Goal: Task Accomplishment & Management: Complete application form

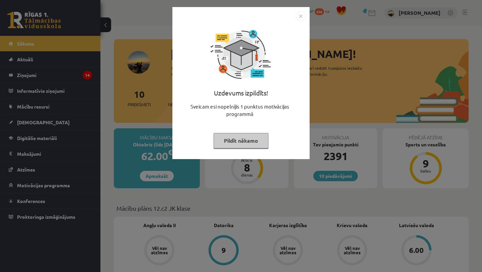
click at [249, 138] on button "Pildīt nākamo" at bounding box center [241, 140] width 55 height 15
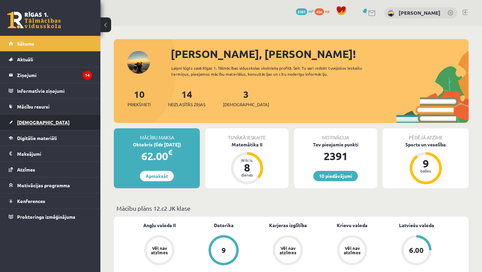
click at [27, 124] on span "[DEMOGRAPHIC_DATA]" at bounding box center [43, 122] width 53 height 6
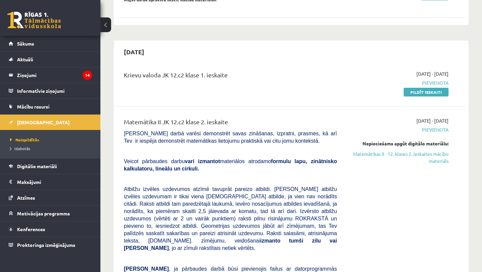
scroll to position [240, 0]
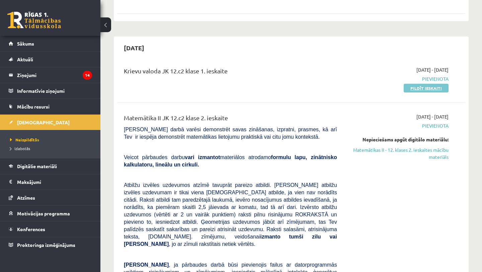
click at [412, 87] on link "Pildīt ieskaiti" at bounding box center [426, 88] width 45 height 9
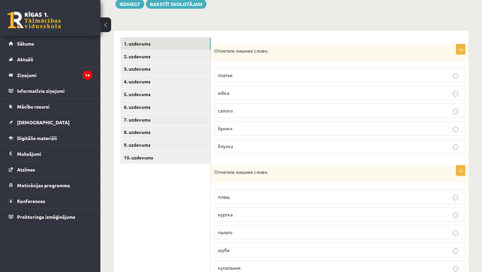
scroll to position [83, 0]
click at [239, 114] on p "сапоги" at bounding box center [340, 110] width 244 height 7
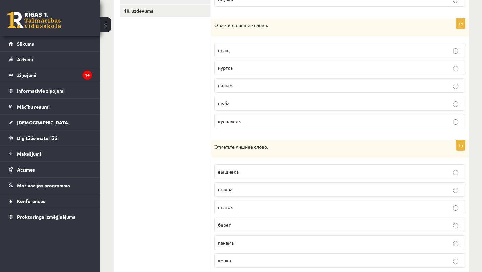
scroll to position [232, 0]
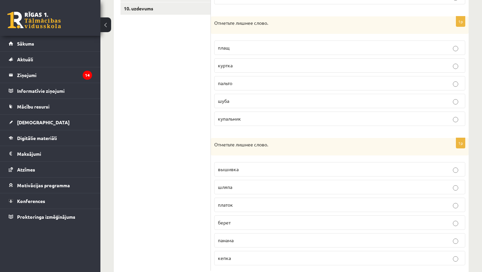
click at [239, 121] on span "купальник" at bounding box center [229, 118] width 23 height 6
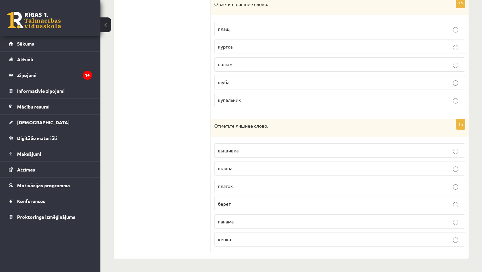
click at [232, 205] on p "берет" at bounding box center [340, 203] width 244 height 7
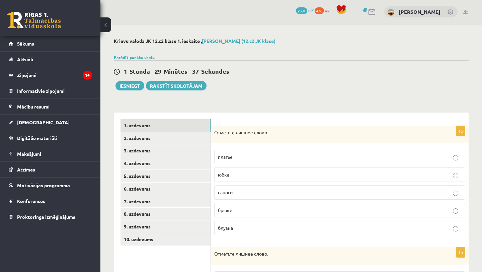
scroll to position [0, 0]
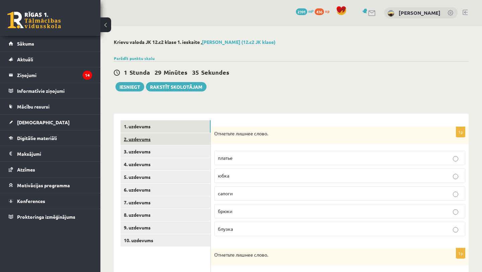
click at [174, 138] on link "2. uzdevums" at bounding box center [165, 139] width 90 height 12
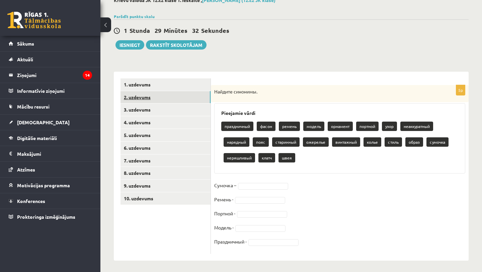
scroll to position [44, 0]
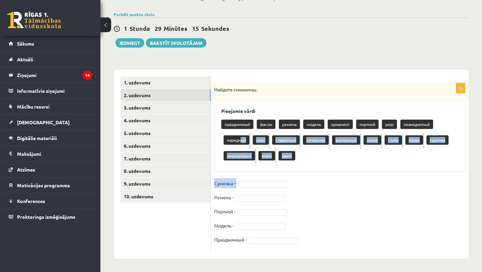
drag, startPoint x: 241, startPoint y: 141, endPoint x: 253, endPoint y: 180, distance: 41.1
click at [253, 181] on div "5p Найдите синонимы. Pieejamie vārdi праздничный фасон ремень модель орнамент п…" at bounding box center [340, 167] width 258 height 169
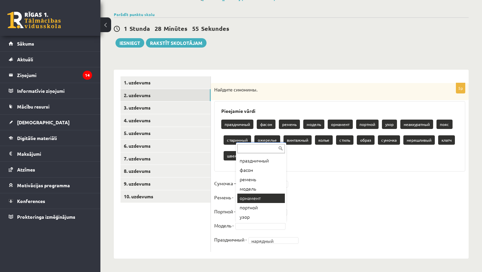
scroll to position [0, 0]
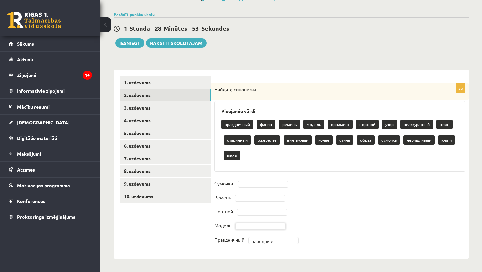
click at [257, 202] on fieldset "Сумочка – Ремень - Портной - Модель - Праздничный - нарядный ********" at bounding box center [339, 213] width 251 height 70
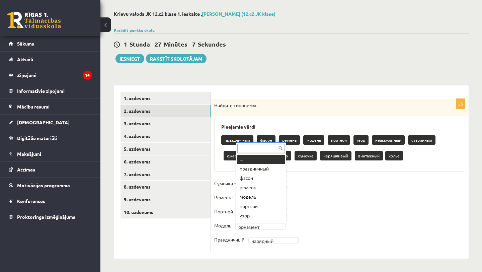
scroll to position [8, 0]
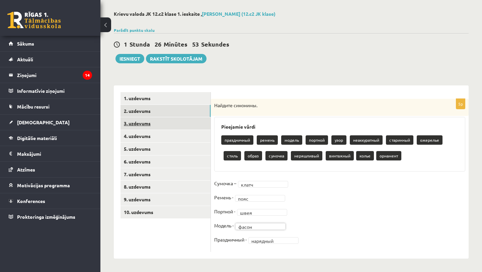
click at [192, 121] on link "3. uzdevums" at bounding box center [165, 123] width 90 height 12
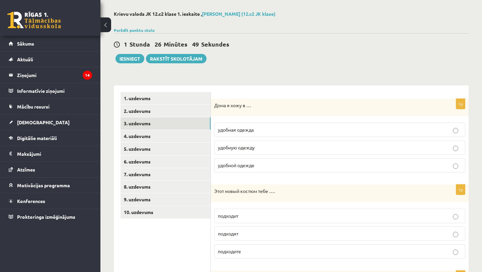
click at [251, 167] on span "удобной одежде" at bounding box center [236, 165] width 36 height 6
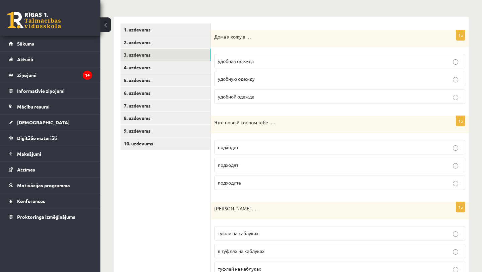
scroll to position [97, 0]
click at [252, 150] on p "подходит" at bounding box center [340, 146] width 244 height 7
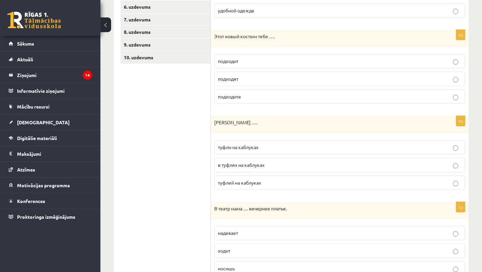
scroll to position [183, 0]
click at [265, 148] on p "туфли на каблуках" at bounding box center [340, 146] width 244 height 7
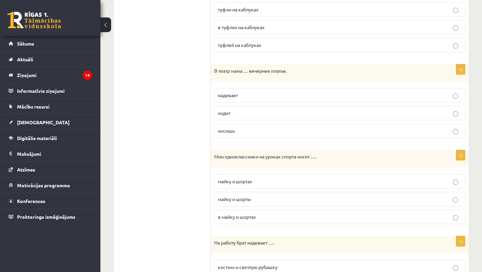
scroll to position [322, 0]
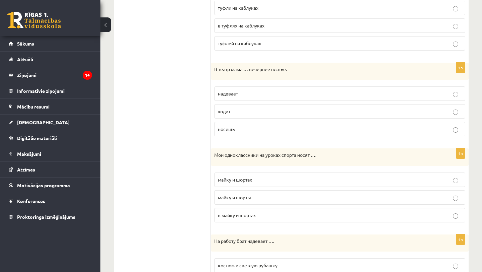
click at [260, 107] on label "ходит" at bounding box center [339, 111] width 251 height 14
click at [257, 94] on p "надевает" at bounding box center [340, 93] width 244 height 7
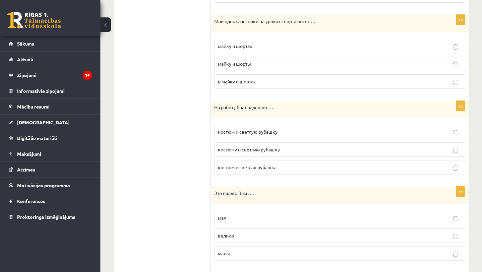
scroll to position [457, 0]
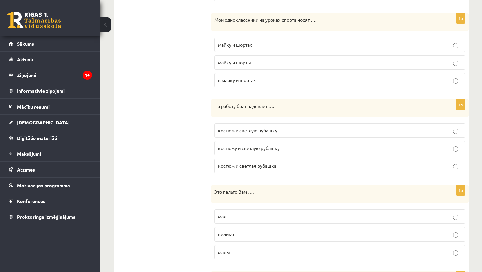
click at [254, 65] on p "майку и шорты" at bounding box center [340, 62] width 244 height 7
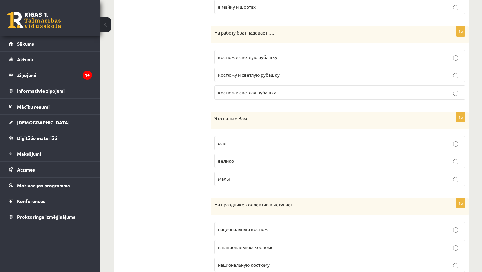
scroll to position [532, 0]
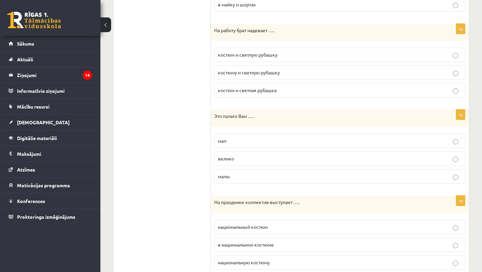
click at [257, 54] on span "костюм и светлую рубашку" at bounding box center [248, 55] width 60 height 6
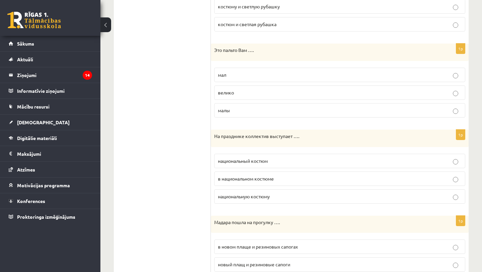
scroll to position [597, 0]
click at [259, 95] on p "велико" at bounding box center [340, 93] width 244 height 7
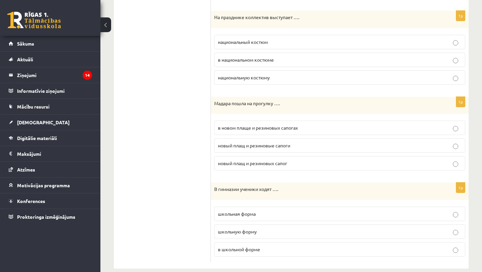
scroll to position [720, 0]
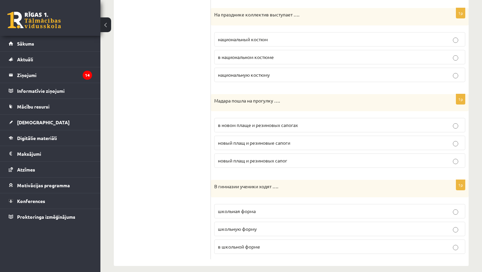
click at [280, 55] on p "в национальном костюме" at bounding box center [340, 57] width 244 height 7
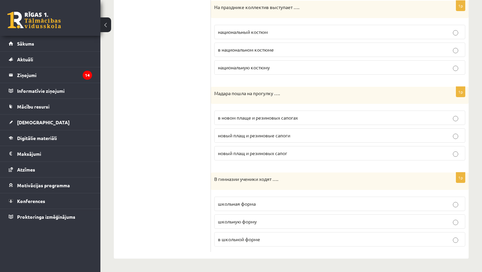
click at [263, 117] on span "в новом плаще и резиновых сапогах" at bounding box center [258, 117] width 80 height 6
click at [252, 241] on span "в школьной форме" at bounding box center [239, 239] width 42 height 6
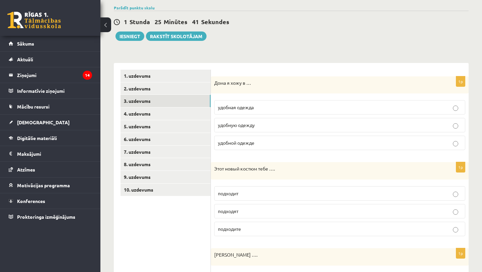
scroll to position [0, 0]
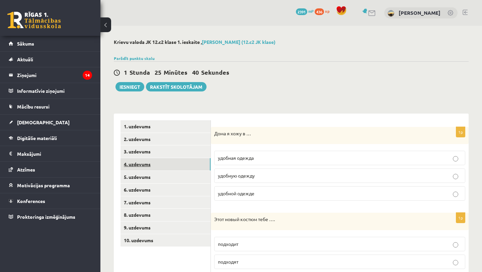
click at [193, 161] on link "4. uzdevums" at bounding box center [165, 164] width 90 height 12
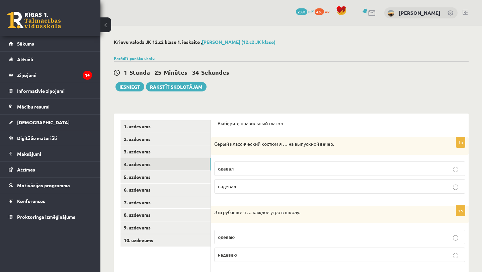
click at [240, 185] on p "надевал" at bounding box center [340, 186] width 244 height 7
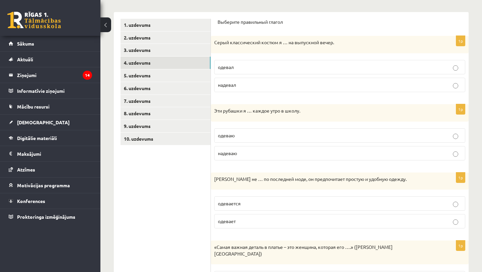
scroll to position [103, 0]
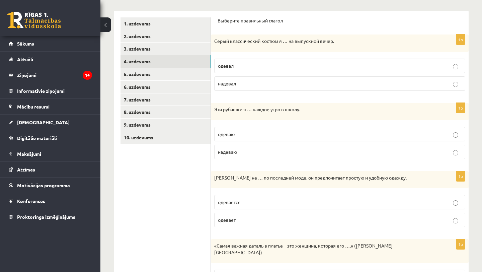
click at [239, 153] on p "надеваю" at bounding box center [340, 151] width 244 height 7
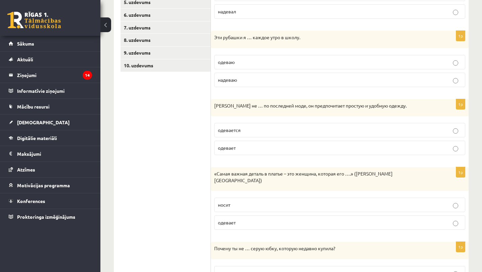
scroll to position [176, 0]
click at [240, 132] on p "одевается" at bounding box center [340, 129] width 244 height 7
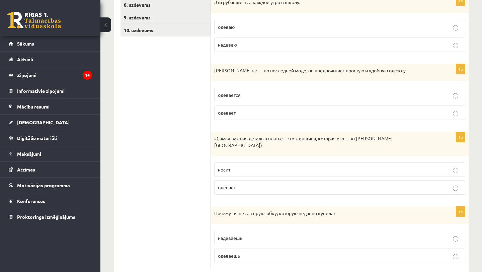
scroll to position [220, 0]
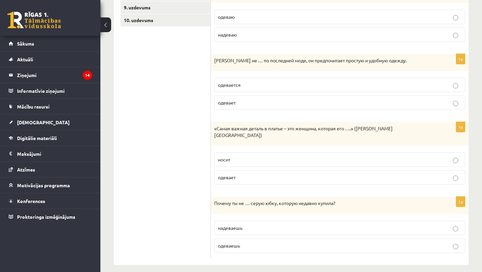
click at [238, 156] on p "носит" at bounding box center [340, 159] width 244 height 7
click at [237, 242] on span "одеваешь" at bounding box center [229, 245] width 22 height 6
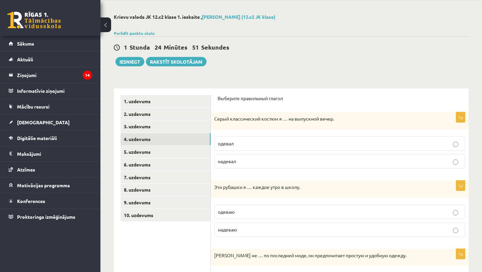
scroll to position [0, 0]
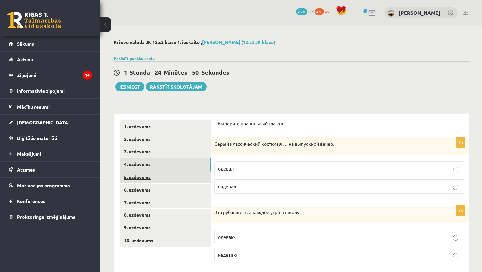
click at [190, 173] on link "5. uzdevums" at bounding box center [165, 177] width 90 height 12
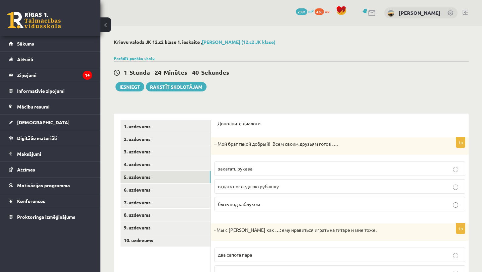
click at [253, 191] on label "отдать последнюю рубашку" at bounding box center [339, 186] width 251 height 14
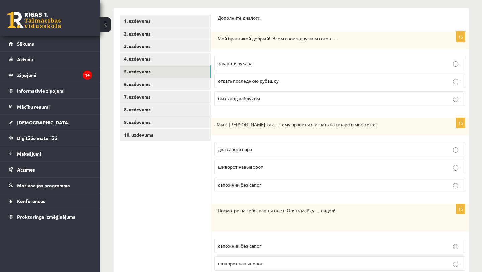
scroll to position [106, 0]
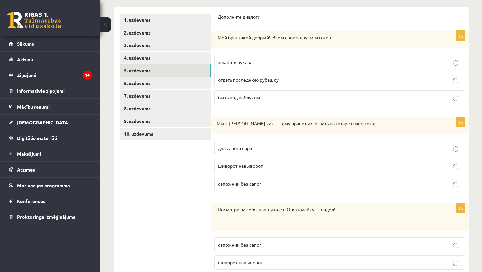
click at [255, 149] on p "два сапога пара" at bounding box center [340, 148] width 244 height 7
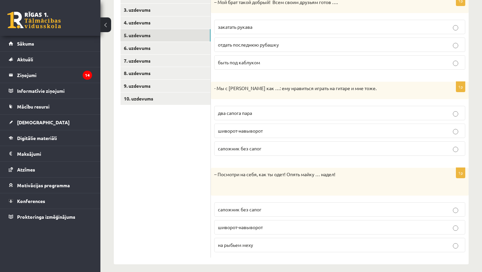
scroll to position [147, 0]
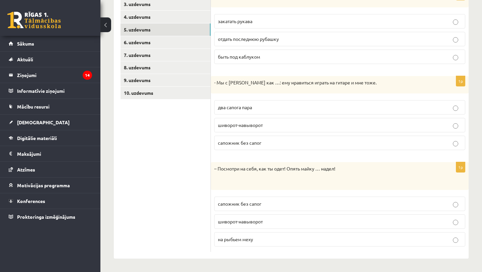
click at [249, 223] on span "шиворот-навыворот" at bounding box center [240, 221] width 45 height 6
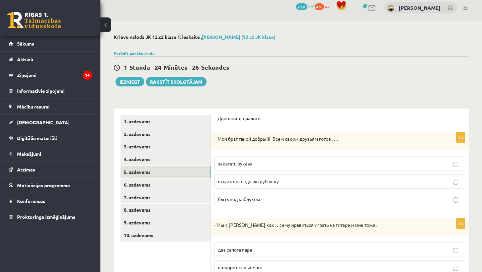
scroll to position [0, 0]
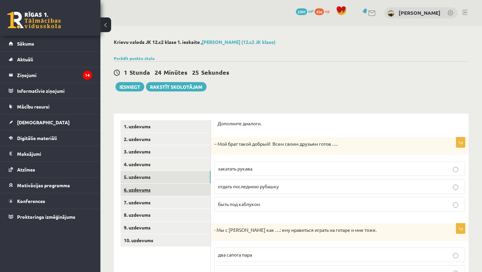
click at [166, 188] on link "6. uzdevums" at bounding box center [165, 189] width 90 height 12
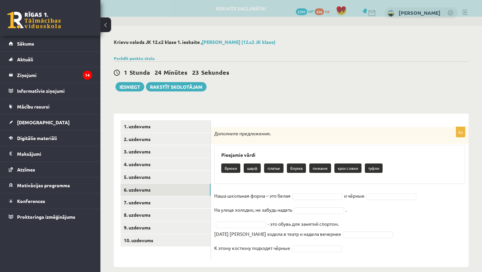
scroll to position [8, 0]
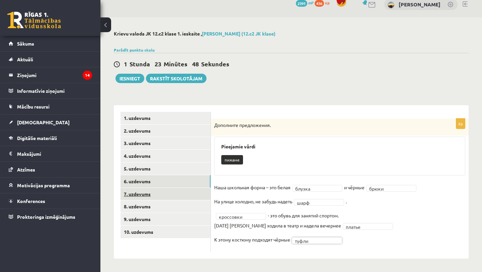
click at [167, 193] on link "7. uzdevums" at bounding box center [165, 194] width 90 height 12
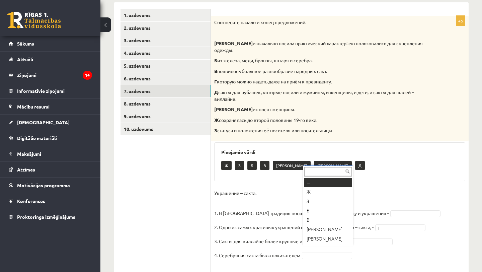
scroll to position [8, 0]
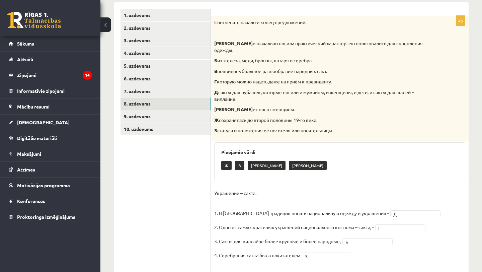
click at [191, 106] on link "8. uzdevums" at bounding box center [165, 103] width 90 height 12
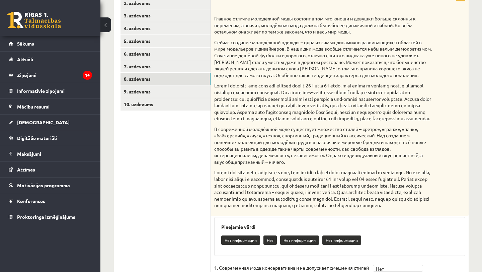
scroll to position [117, 0]
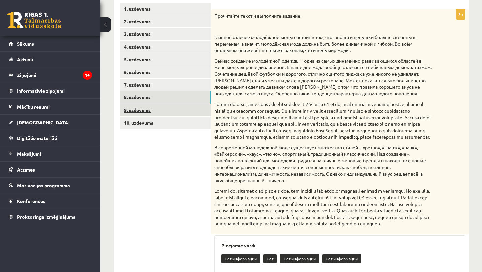
click at [190, 110] on link "9. uzdevums" at bounding box center [165, 110] width 90 height 12
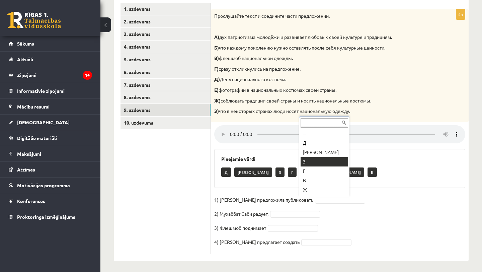
scroll to position [17, 0]
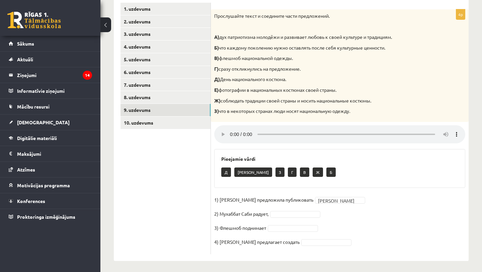
click at [282, 210] on fieldset "1) Девушка предложила публиковать Е * 2) Мухаббат Саби радует, 3) Флешмоб подни…" at bounding box center [339, 222] width 251 height 56
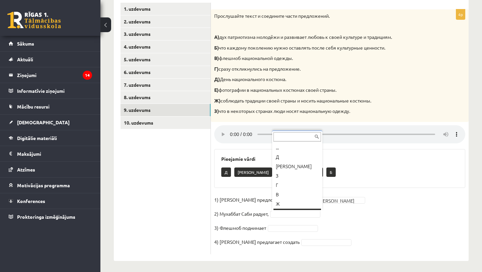
scroll to position [8, 0]
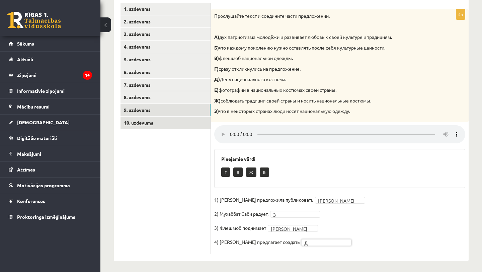
click at [179, 123] on link "10. uzdevums" at bounding box center [165, 122] width 90 height 12
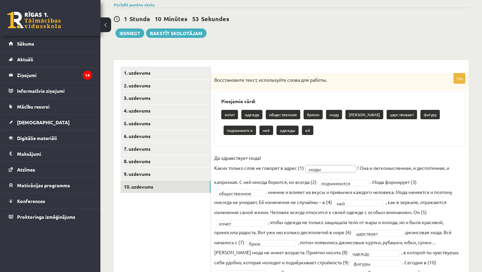
scroll to position [82, 0]
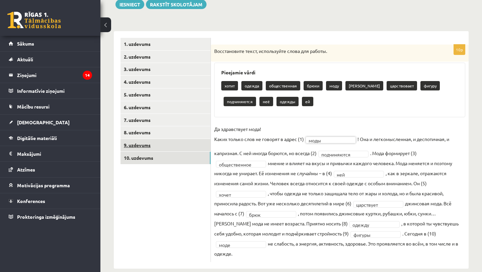
click at [193, 149] on link "9. uzdevums" at bounding box center [165, 145] width 90 height 12
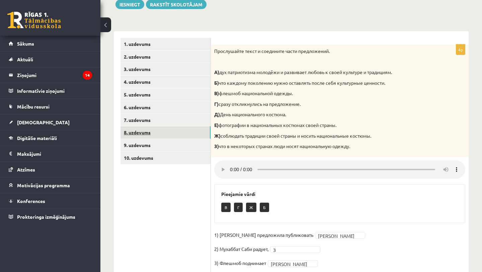
click at [182, 132] on link "8. uzdevums" at bounding box center [165, 132] width 90 height 12
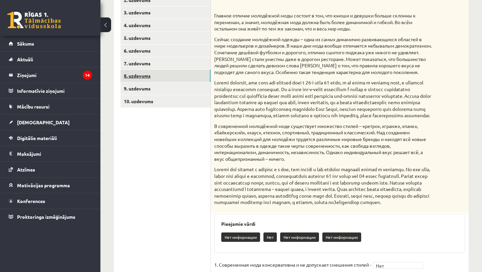
scroll to position [136, 0]
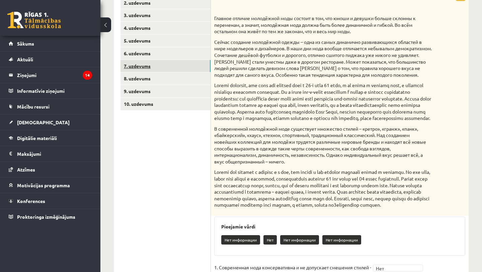
click at [182, 67] on link "7. uzdevums" at bounding box center [165, 66] width 90 height 12
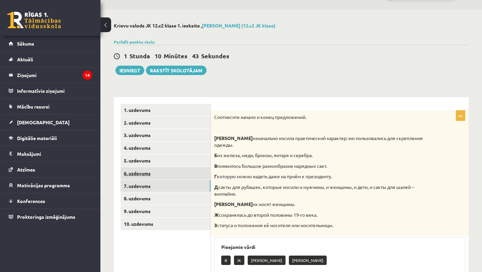
click at [196, 171] on link "6. uzdevums" at bounding box center [165, 173] width 90 height 12
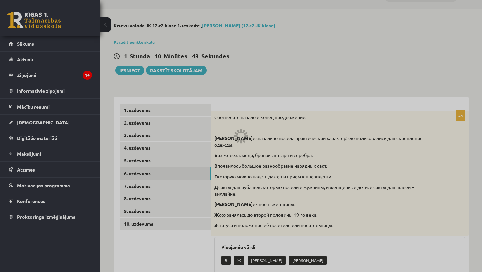
scroll to position [8, 0]
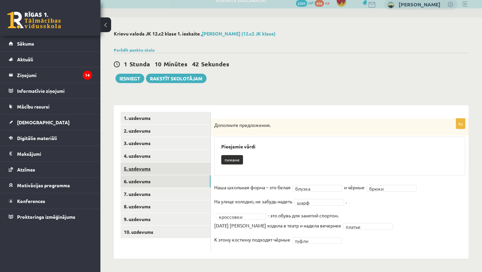
click at [193, 164] on link "5. uzdevums" at bounding box center [165, 168] width 90 height 12
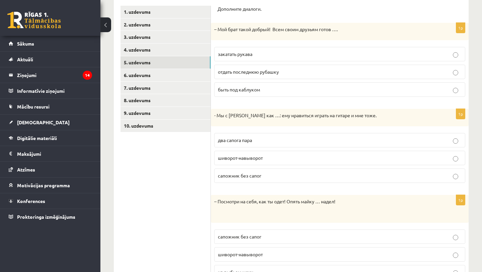
scroll to position [0, 0]
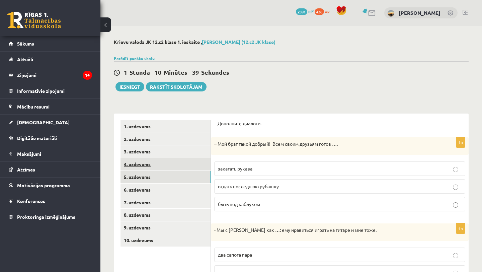
click at [193, 164] on link "4. uzdevums" at bounding box center [165, 164] width 90 height 12
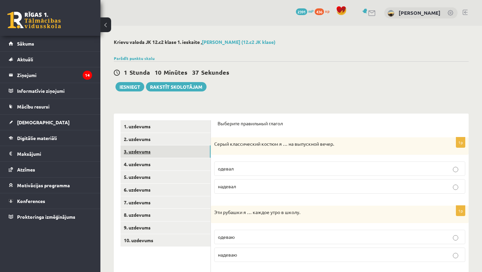
click at [195, 149] on link "3. uzdevums" at bounding box center [165, 151] width 90 height 12
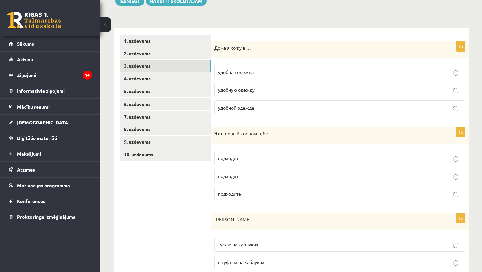
scroll to position [1, 0]
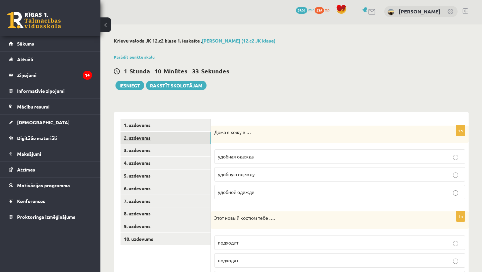
click at [204, 136] on link "2. uzdevums" at bounding box center [165, 138] width 90 height 12
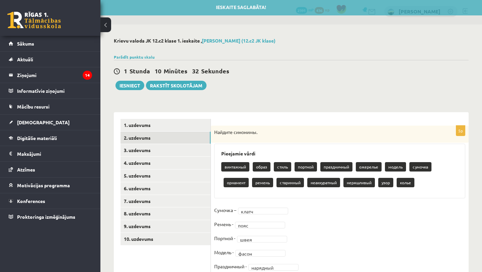
scroll to position [28, 0]
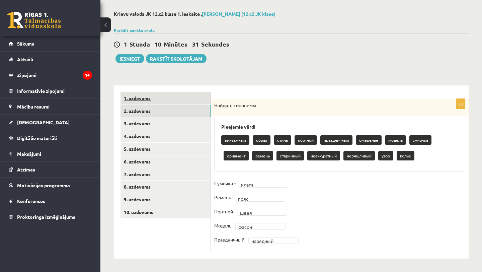
click at [181, 99] on link "1. uzdevums" at bounding box center [165, 98] width 90 height 12
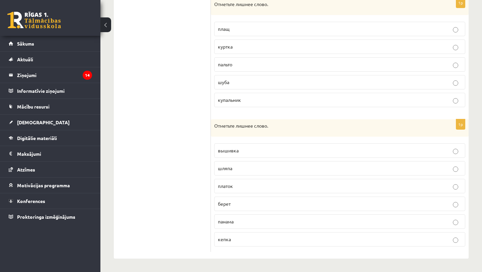
scroll to position [0, 0]
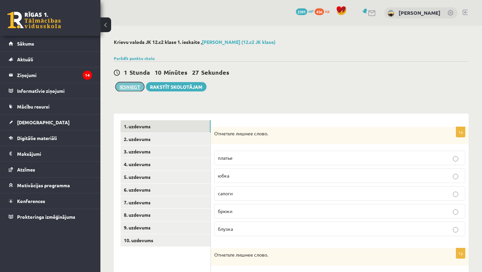
click at [137, 86] on button "Iesniegt" at bounding box center [129, 86] width 29 height 9
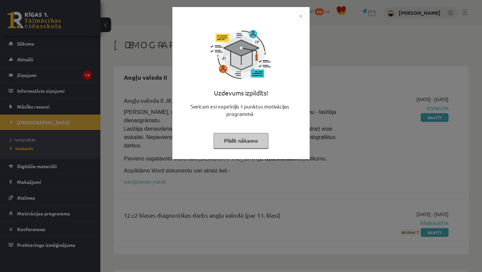
click at [247, 133] on button "Pildīt nākamo" at bounding box center [241, 140] width 55 height 15
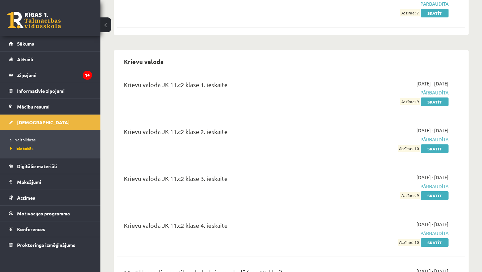
scroll to position [219, 0]
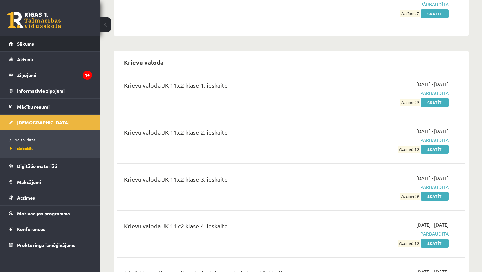
click at [58, 46] on link "Sākums" at bounding box center [50, 43] width 83 height 15
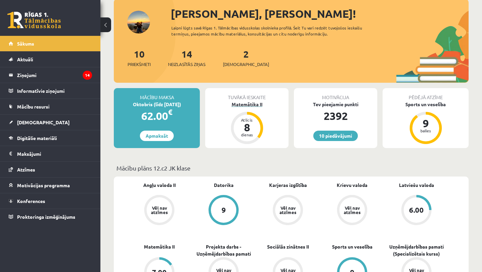
scroll to position [38, 0]
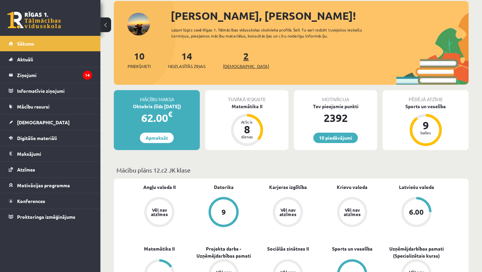
click at [239, 65] on span "[DEMOGRAPHIC_DATA]" at bounding box center [246, 66] width 46 height 7
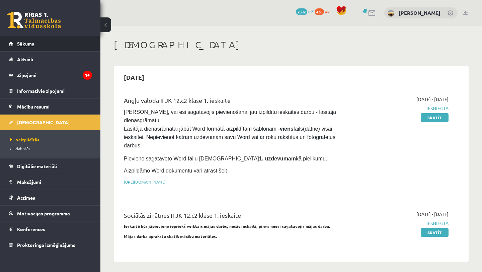
click at [77, 46] on link "Sākums" at bounding box center [50, 43] width 83 height 15
